Goal: Task Accomplishment & Management: Manage account settings

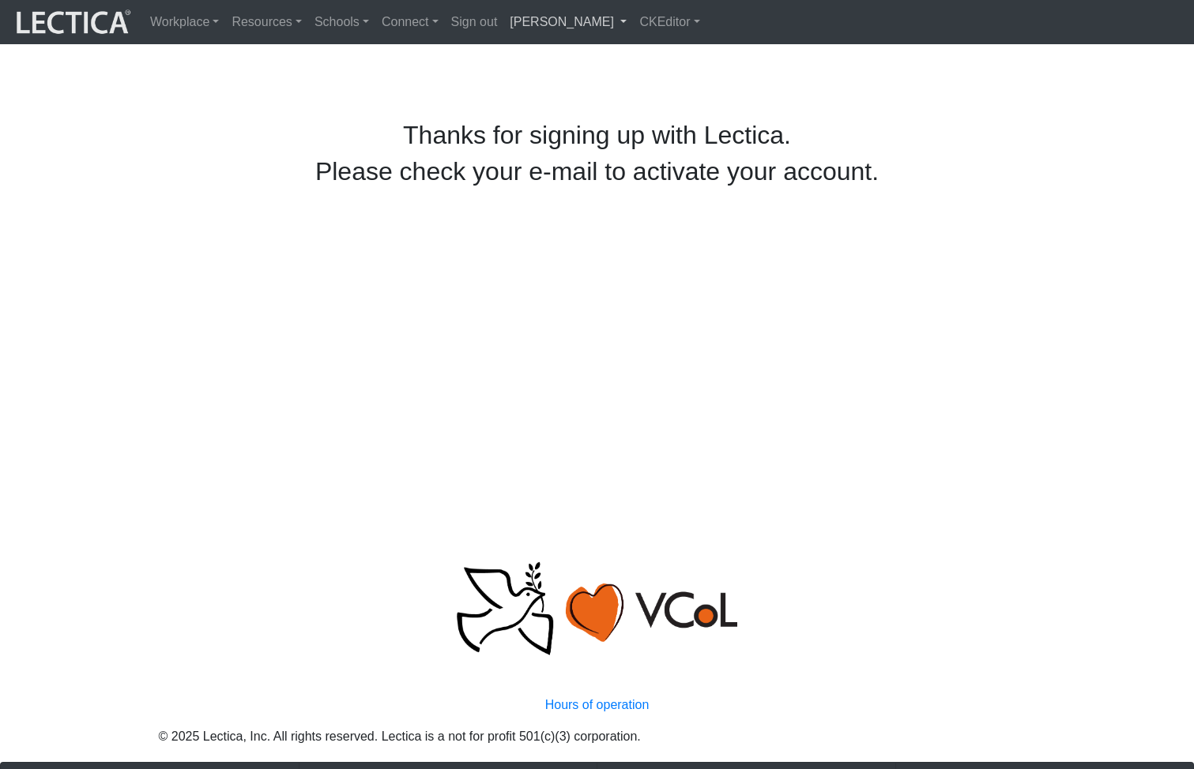
click at [604, 21] on link "Alessandro Madruga Correia" at bounding box center [568, 22] width 130 height 32
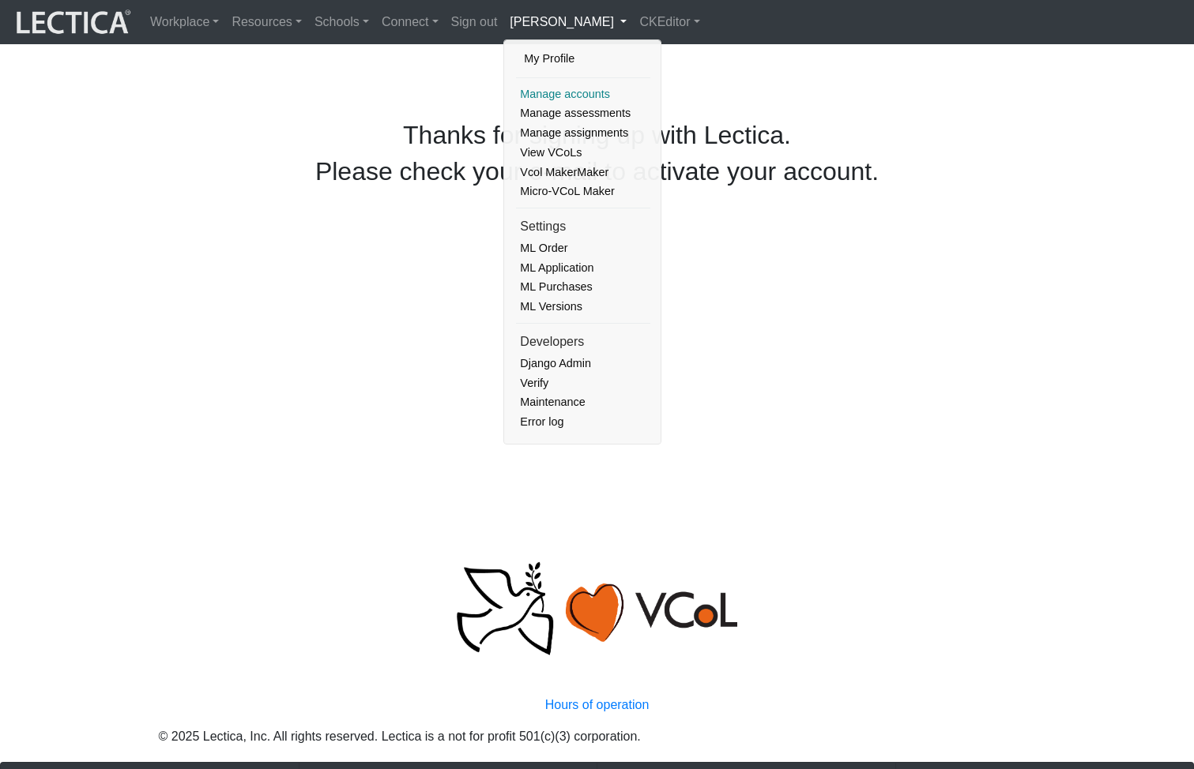
click at [537, 91] on link "Manage accounts" at bounding box center [583, 95] width 134 height 20
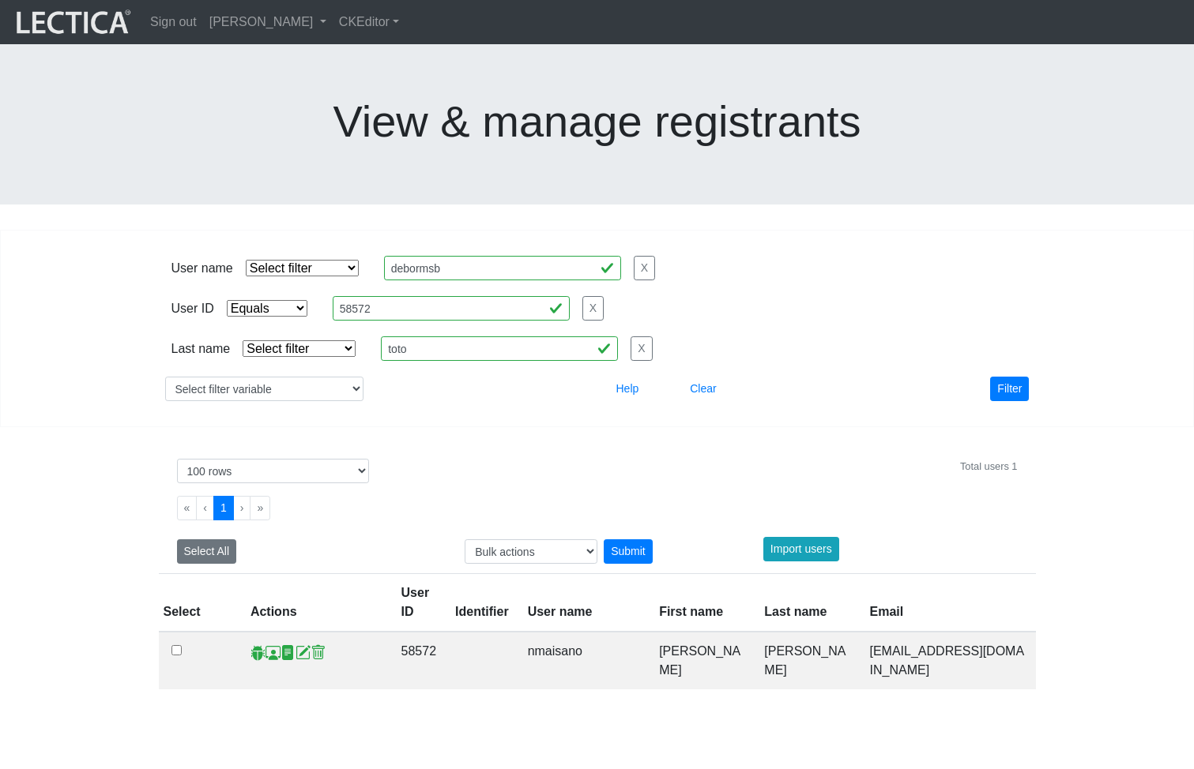
select select "equal"
select select "100"
click at [179, 21] on link "Sign out" at bounding box center [173, 22] width 59 height 32
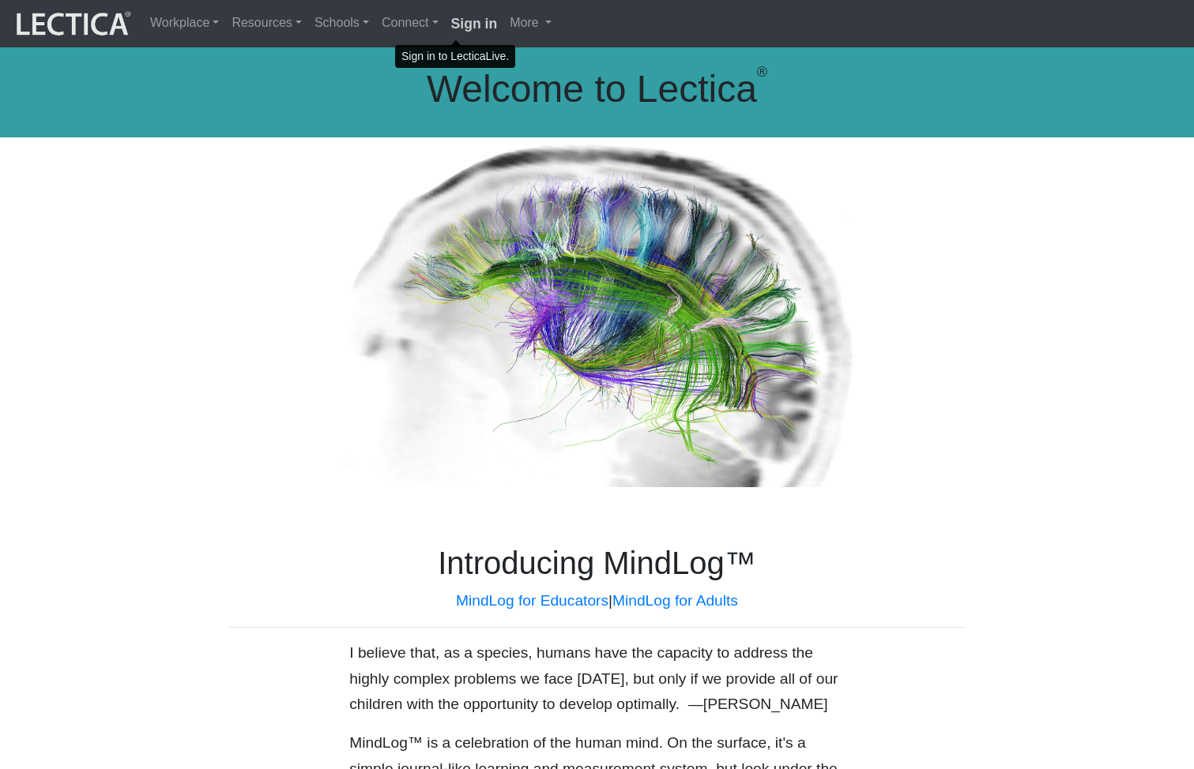
click at [456, 22] on strong "Sign in" at bounding box center [474, 24] width 47 height 16
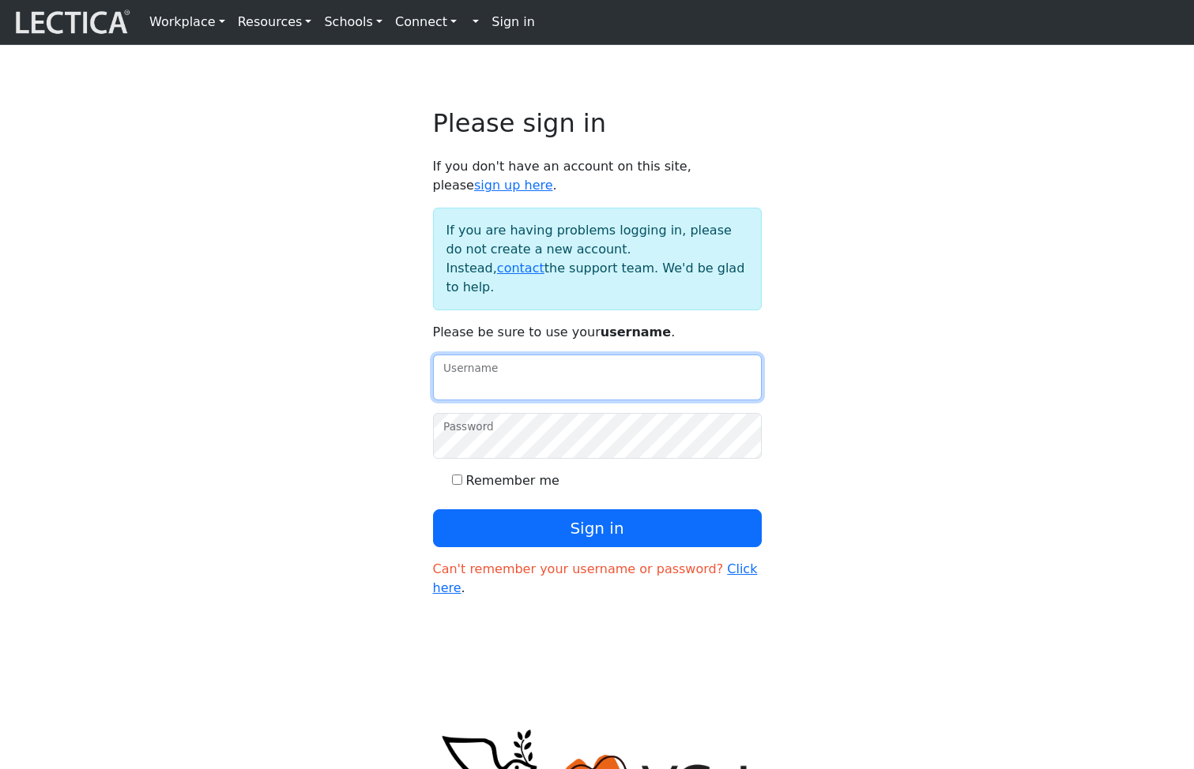
click at [515, 396] on input "Username" at bounding box center [597, 378] width 329 height 46
paste input "mindlog5thstudent"
type input "mindlog5thstudent"
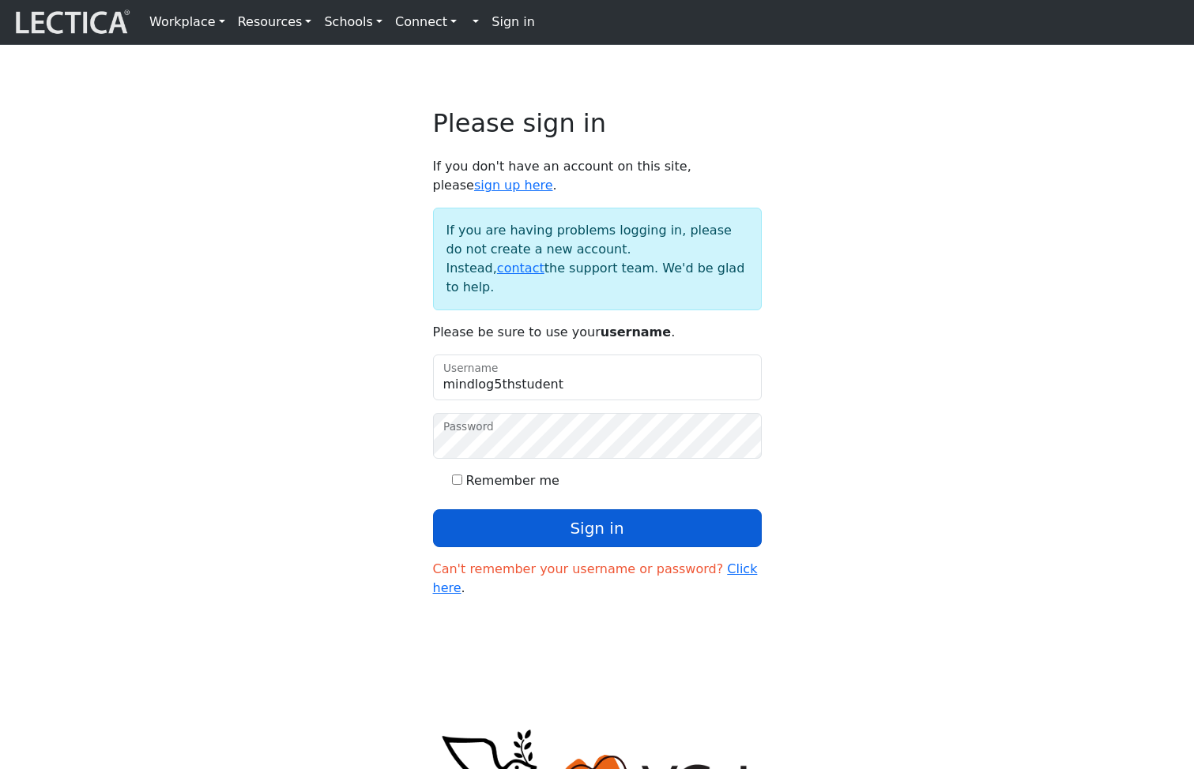
click at [559, 547] on button "Sign in" at bounding box center [597, 529] width 329 height 38
